Goal: Find specific page/section: Find specific page/section

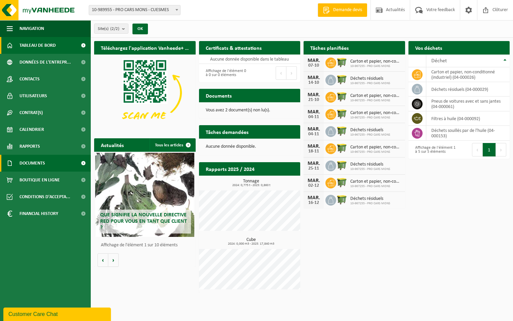
click at [43, 164] on span "Documents" at bounding box center [32, 163] width 26 height 17
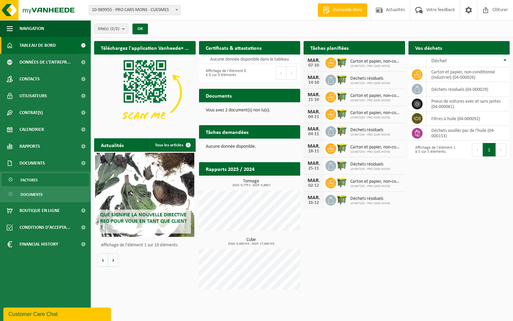
click at [40, 177] on link "Factures" at bounding box center [45, 179] width 87 height 13
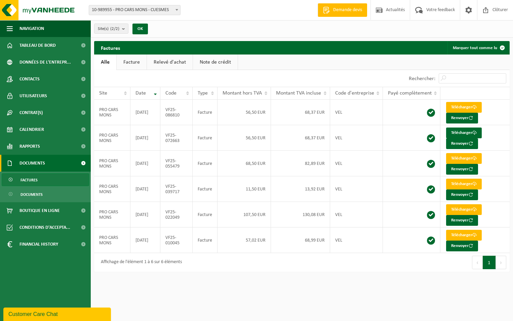
click at [175, 9] on span at bounding box center [176, 9] width 7 height 9
select select "153596"
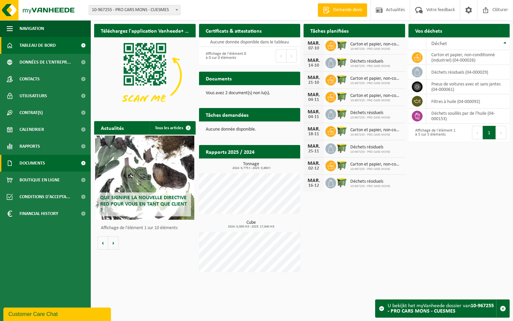
click at [46, 161] on link "Documents" at bounding box center [45, 163] width 91 height 17
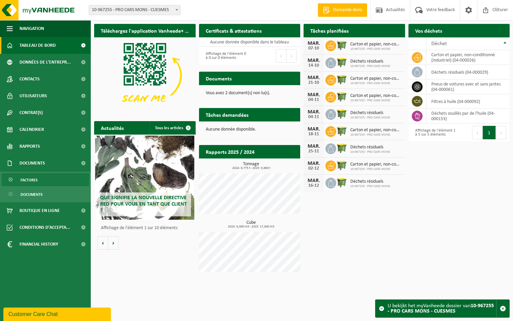
click at [43, 178] on link "Factures" at bounding box center [45, 179] width 87 height 13
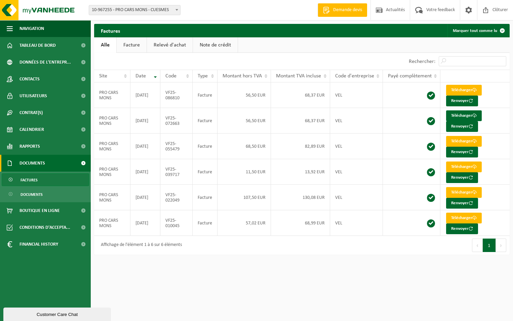
click at [175, 11] on span at bounding box center [176, 9] width 7 height 9
select select "168832"
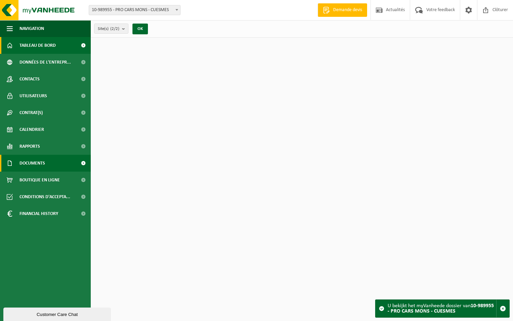
click at [43, 164] on span "Documents" at bounding box center [32, 163] width 26 height 17
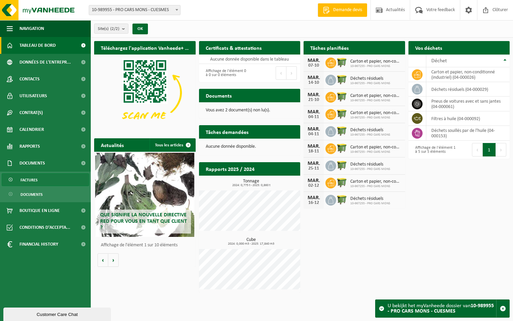
click at [42, 181] on link "Factures" at bounding box center [45, 179] width 87 height 13
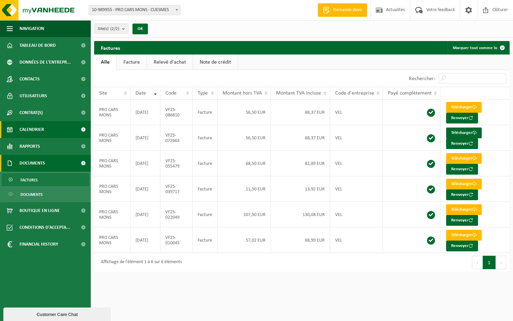
click at [78, 130] on span at bounding box center [83, 129] width 15 height 17
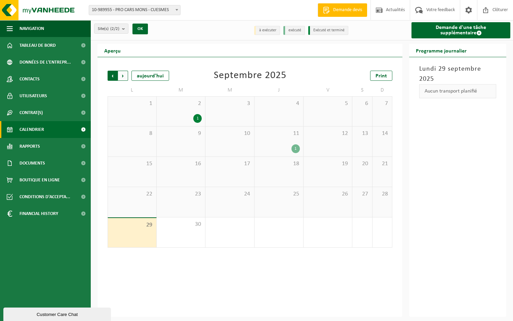
click at [124, 77] on span "Suivant" at bounding box center [123, 76] width 10 height 10
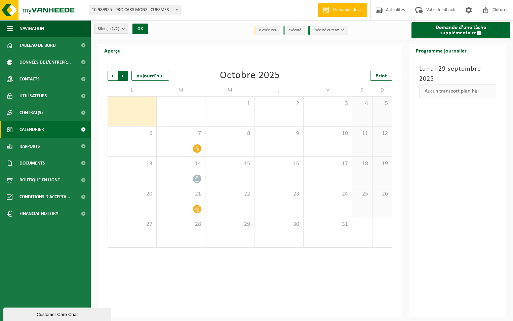
click at [114, 75] on span "Précédent" at bounding box center [113, 76] width 10 height 10
